Goal: Task Accomplishment & Management: Manage account settings

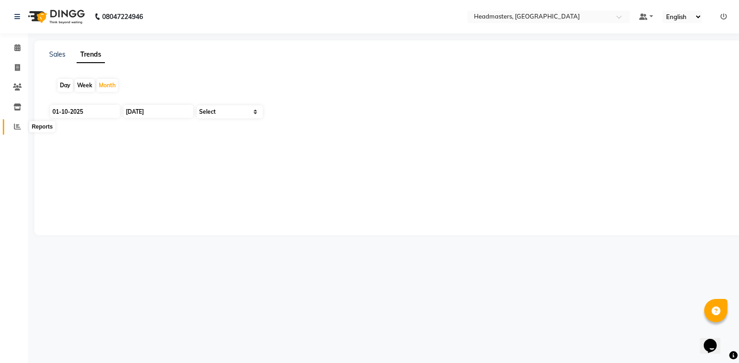
click at [17, 130] on span at bounding box center [17, 127] width 16 height 11
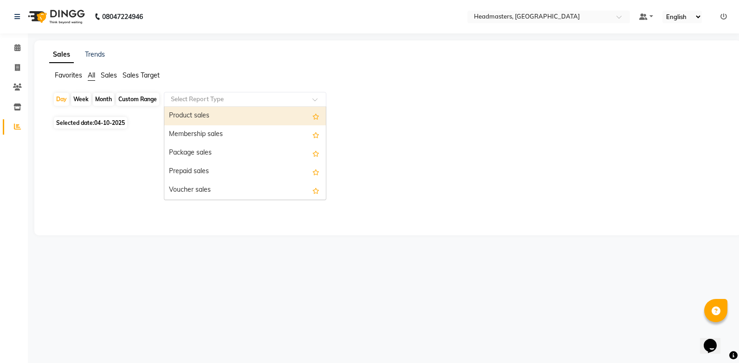
click at [192, 97] on input "text" at bounding box center [236, 99] width 134 height 9
click at [206, 123] on div "Product sales" at bounding box center [244, 116] width 161 height 19
select select "csv"
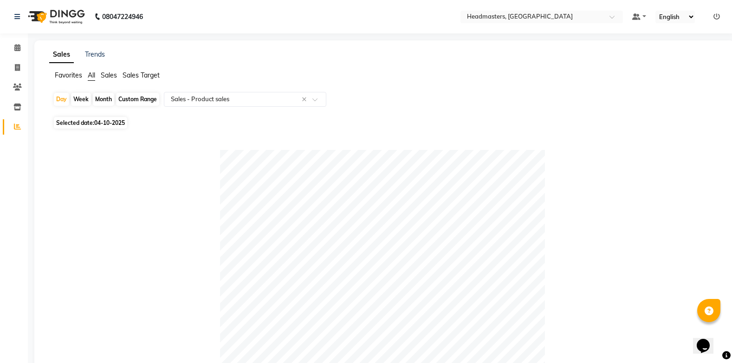
click at [78, 97] on div "Week" at bounding box center [81, 99] width 20 height 13
select select "10"
select select "2025"
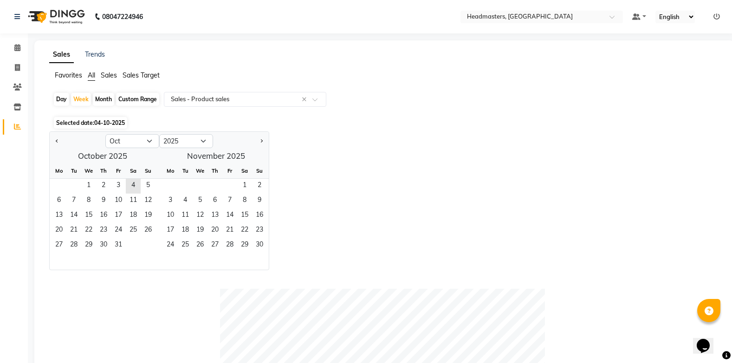
click at [65, 97] on div "Day" at bounding box center [61, 99] width 15 height 13
select select "10"
select select "2025"
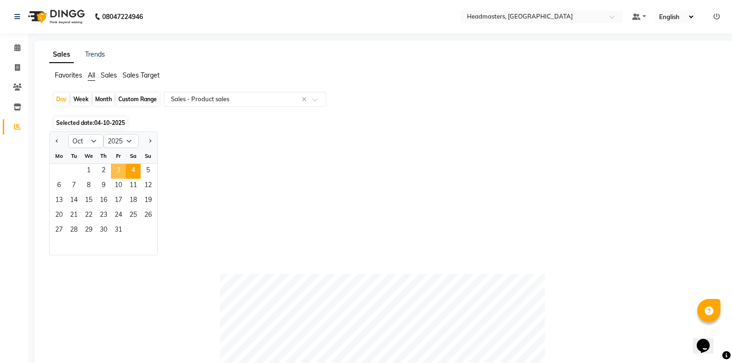
click at [120, 171] on span "3" at bounding box center [118, 171] width 15 height 15
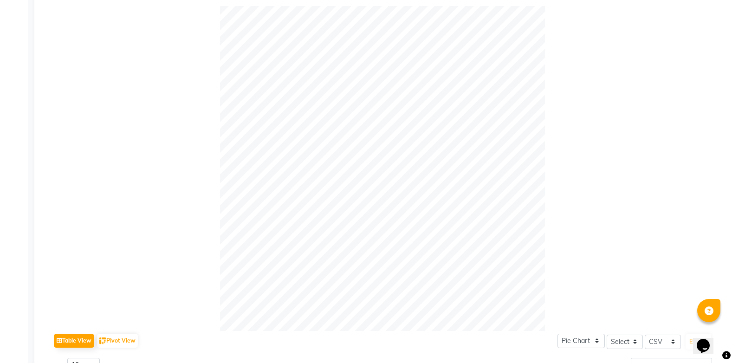
scroll to position [66, 0]
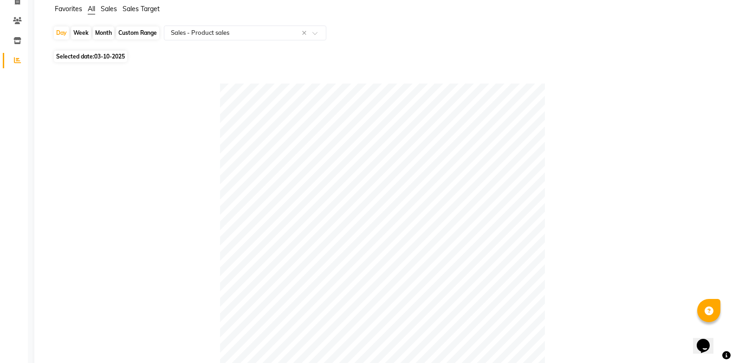
click at [96, 57] on span "03-10-2025" at bounding box center [109, 56] width 31 height 7
select select "10"
select select "2025"
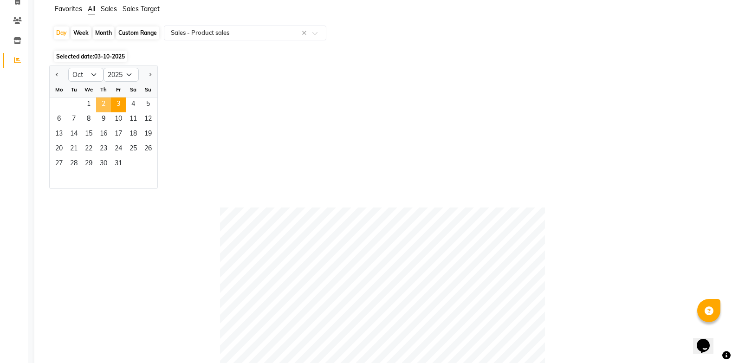
click at [104, 104] on span "2" at bounding box center [103, 104] width 15 height 15
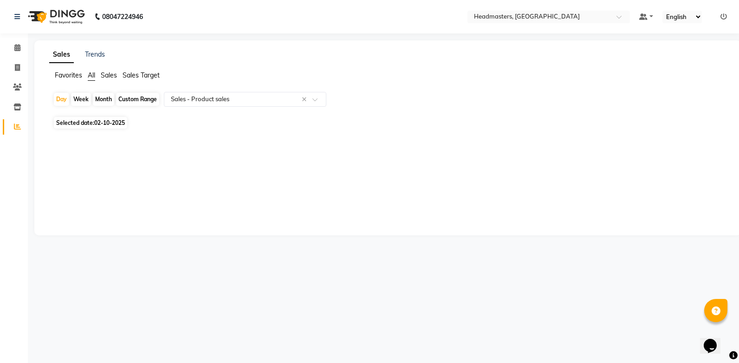
click at [81, 120] on span "Selected date: [DATE]" at bounding box center [90, 123] width 73 height 12
select select "10"
select select "2025"
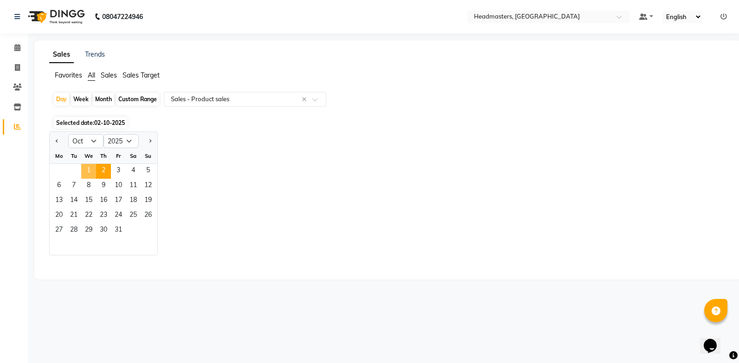
click at [89, 169] on span "1" at bounding box center [88, 171] width 15 height 15
select select "csv"
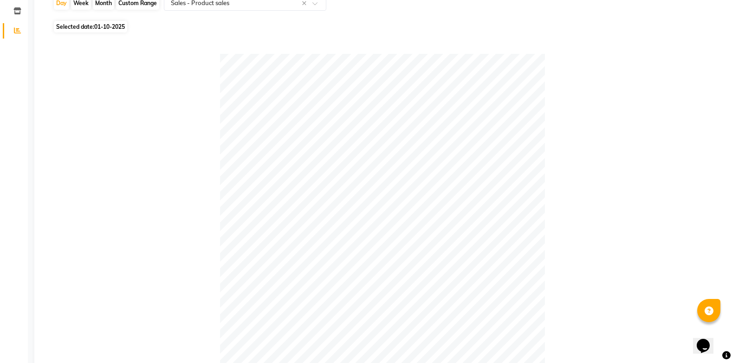
scroll to position [89, 0]
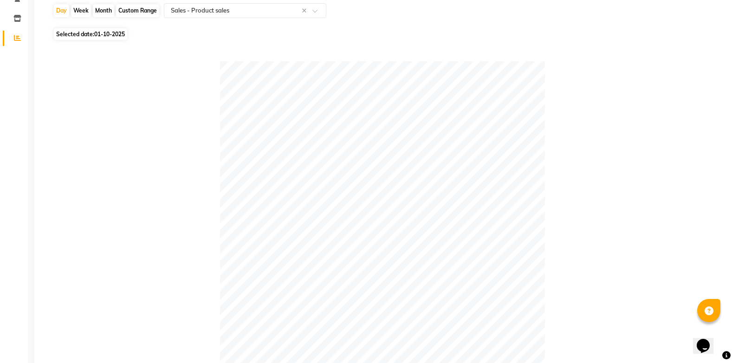
click at [100, 32] on span "01-10-2025" at bounding box center [109, 34] width 31 height 7
select select "10"
select select "2025"
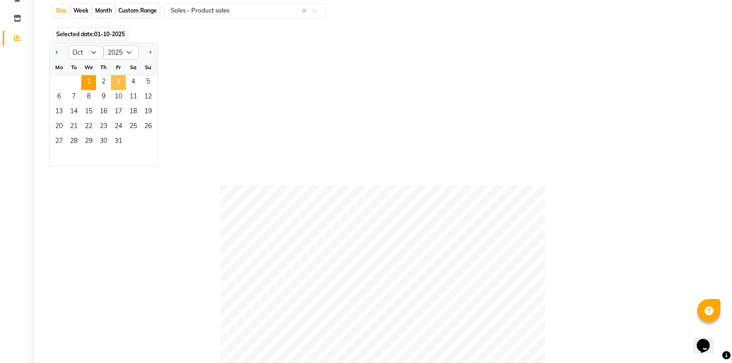
click at [114, 83] on span "3" at bounding box center [118, 82] width 15 height 15
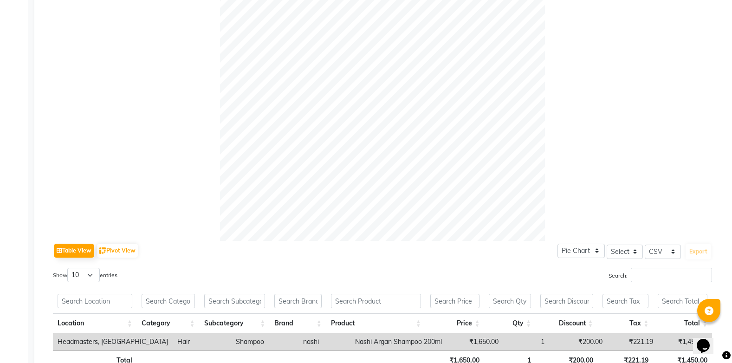
scroll to position [66, 0]
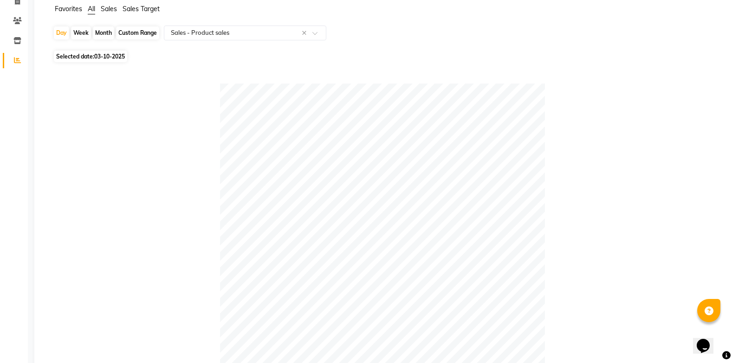
click at [96, 58] on span "03-10-2025" at bounding box center [109, 56] width 31 height 7
select select "10"
select select "2025"
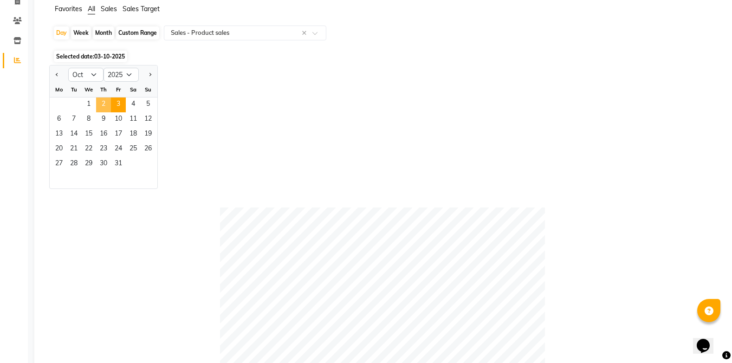
click at [104, 104] on span "2" at bounding box center [103, 104] width 15 height 15
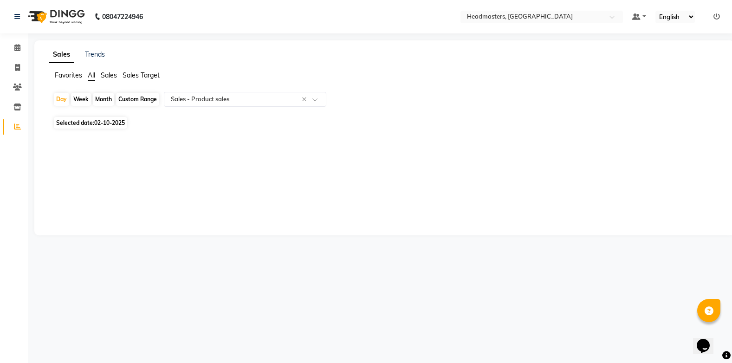
scroll to position [0, 0]
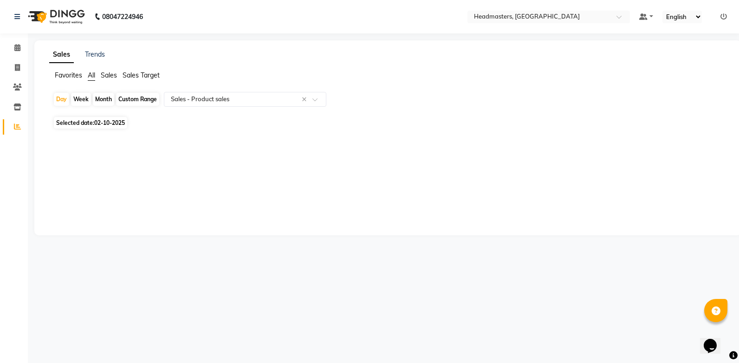
click at [97, 121] on span "02-10-2025" at bounding box center [109, 122] width 31 height 7
select select "10"
select select "2025"
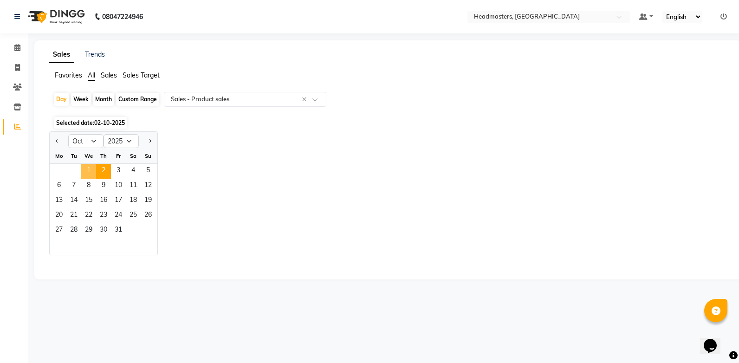
click at [87, 170] on span "1" at bounding box center [88, 171] width 15 height 15
select select "csv"
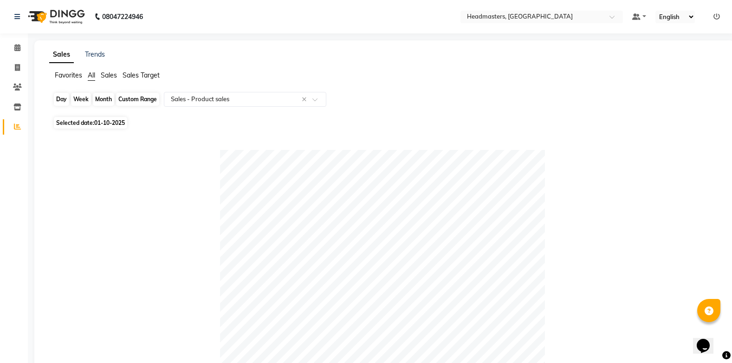
click at [59, 101] on div "Day" at bounding box center [61, 99] width 15 height 13
select select "10"
select select "2025"
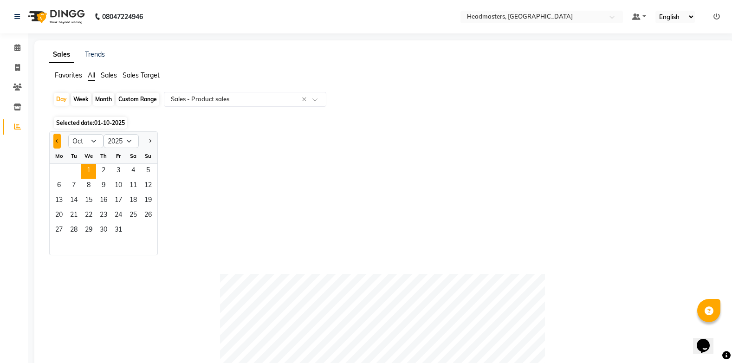
click at [58, 141] on span "Previous month" at bounding box center [57, 140] width 3 height 3
select select "9"
click at [79, 230] on span "30" at bounding box center [73, 230] width 15 height 15
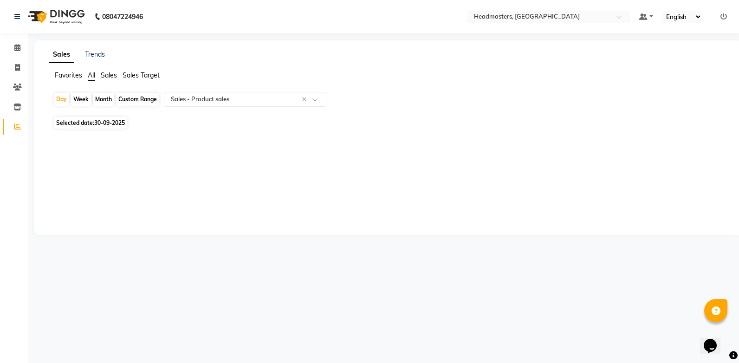
click at [91, 120] on span "Selected date: [DATE]" at bounding box center [90, 123] width 73 height 12
select select "9"
select select "2025"
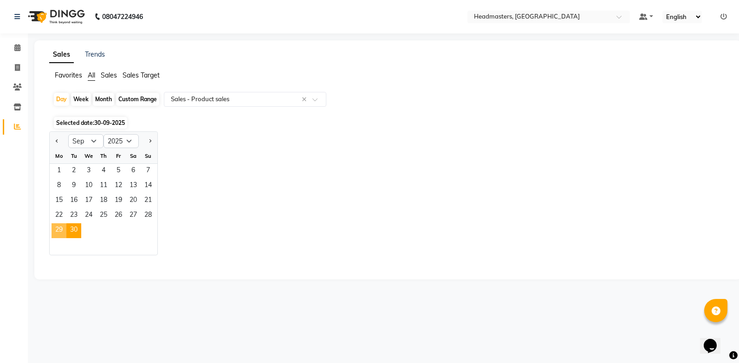
click at [61, 227] on span "29" at bounding box center [59, 230] width 15 height 15
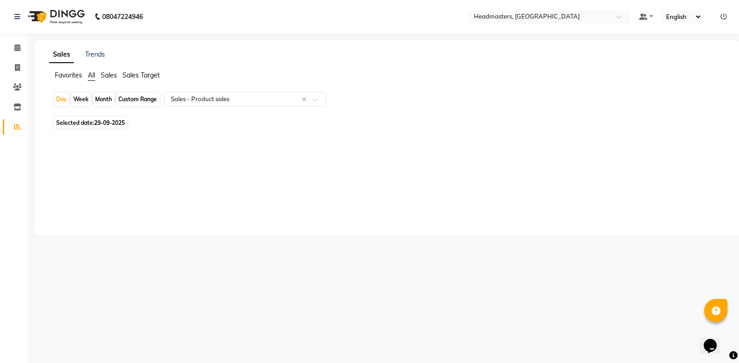
click at [106, 120] on span "29-09-2025" at bounding box center [109, 122] width 31 height 7
select select "9"
select select "2025"
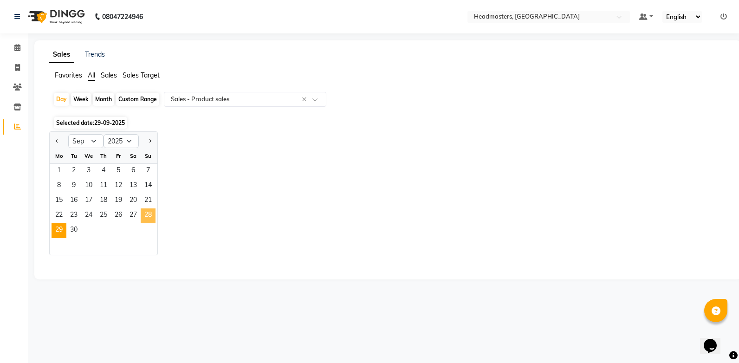
click at [153, 216] on span "28" at bounding box center [148, 215] width 15 height 15
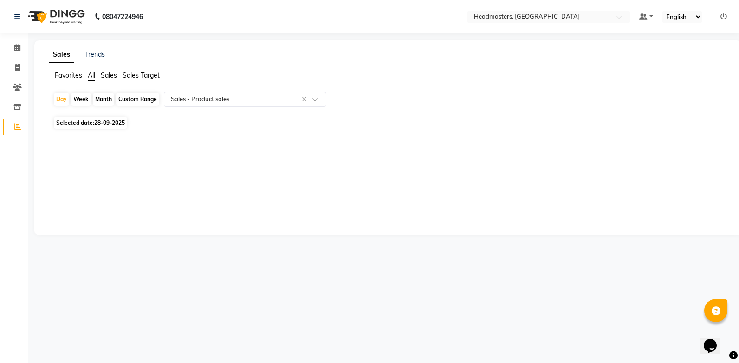
click at [108, 123] on span "28-09-2025" at bounding box center [109, 122] width 31 height 7
select select "9"
select select "2025"
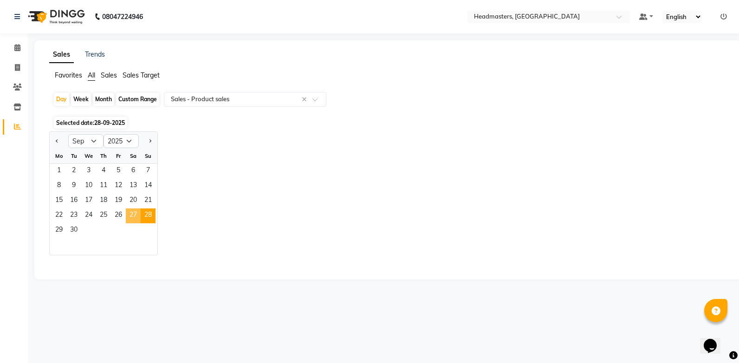
click at [133, 211] on span "27" at bounding box center [133, 215] width 15 height 15
select select "csv"
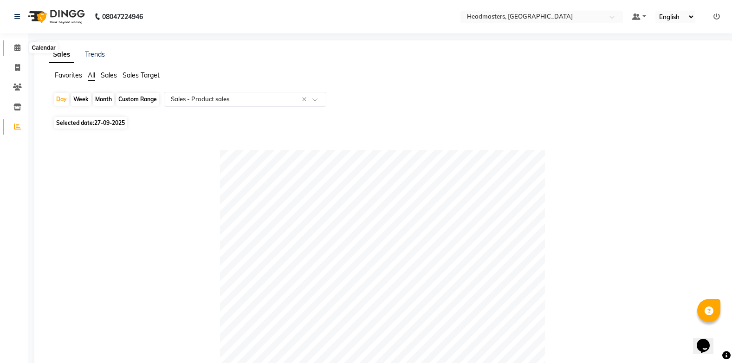
click at [16, 53] on span at bounding box center [17, 48] width 16 height 11
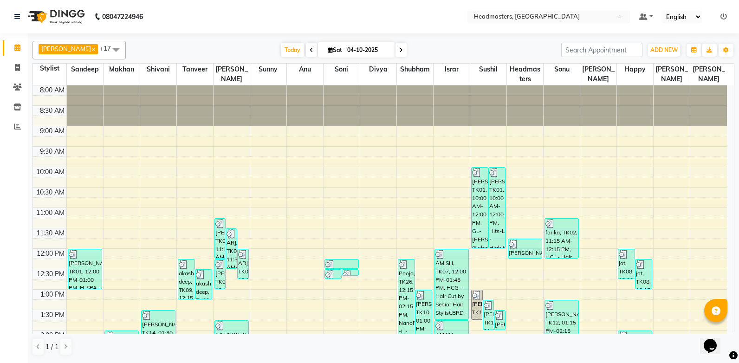
scroll to position [282, 0]
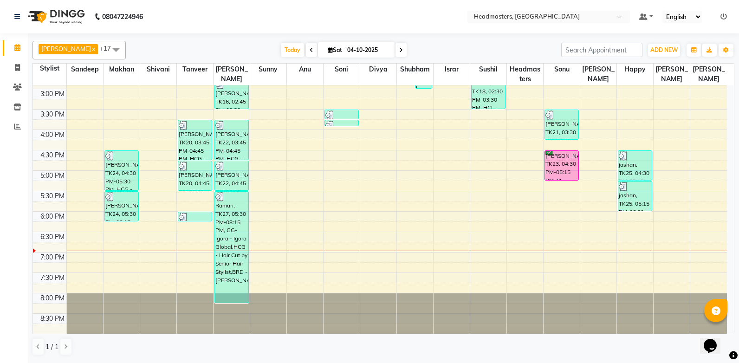
click at [315, 278] on div "8:00 AM 8:30 AM 9:00 AM 9:30 AM 10:00 AM 10:30 AM 11:00 AM 11:30 AM 12:00 PM 12…" at bounding box center [380, 68] width 694 height 530
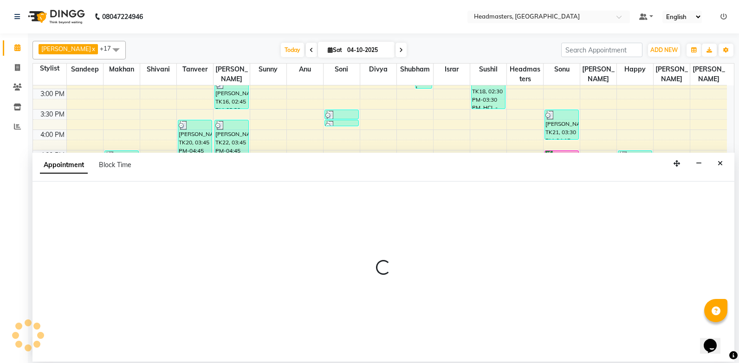
select select "60873"
select select "tentative"
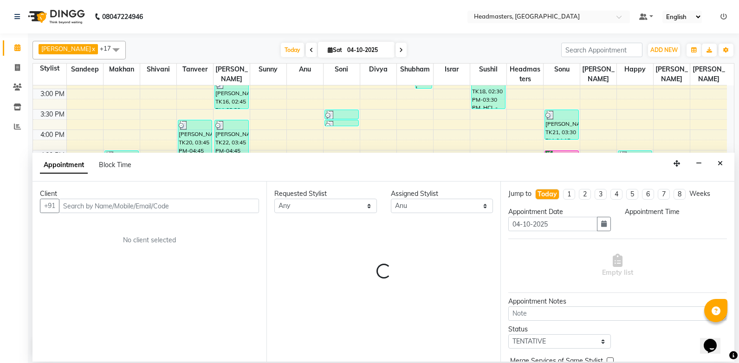
select select "1170"
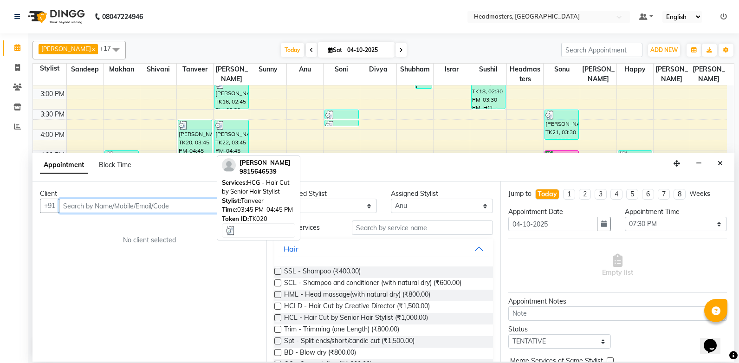
click at [187, 142] on div "[PERSON_NAME], TK20, 03:45 PM-04:45 PM, HCG - Hair Cut by Senior Hair Stylist" at bounding box center [194, 139] width 33 height 39
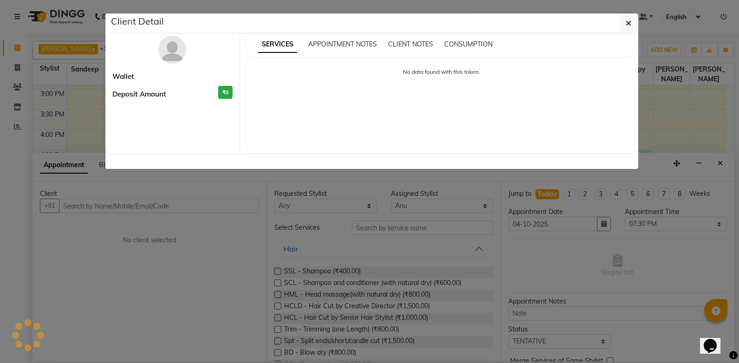
select select "3"
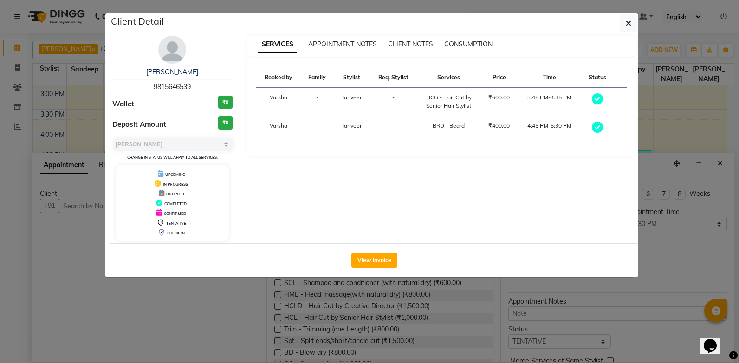
click at [725, 165] on ngb-modal-window "Client Detail [PERSON_NAME] 9815646539 Wallet ₹0 Deposit Amount ₹0 Select MARK …" at bounding box center [369, 181] width 739 height 363
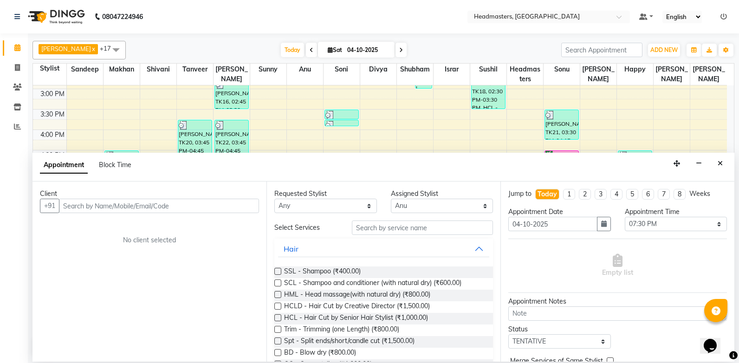
click at [718, 162] on icon "Close" at bounding box center [719, 163] width 5 height 6
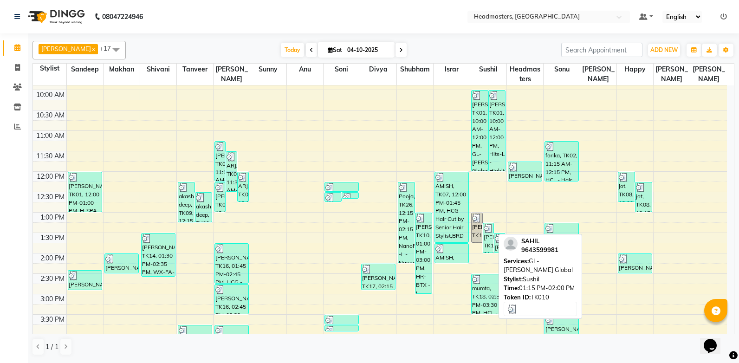
scroll to position [97, 0]
